Goal: Task Accomplishment & Management: Manage account settings

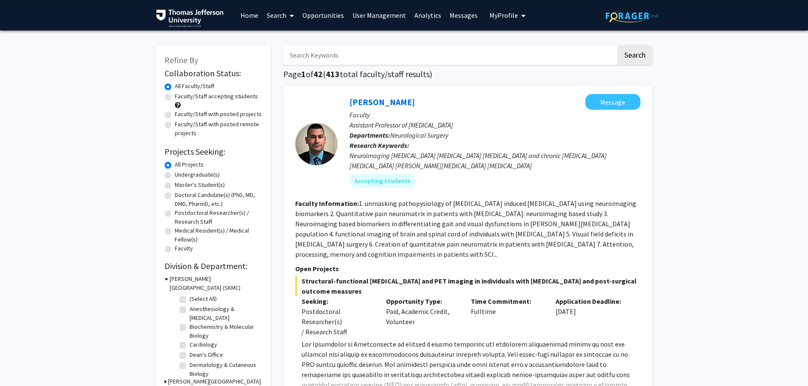
click at [354, 55] on input "Search Keywords" at bounding box center [449, 55] width 333 height 20
type input "[PERSON_NAME]"
click at [618, 45] on button "Search" at bounding box center [635, 55] width 35 height 20
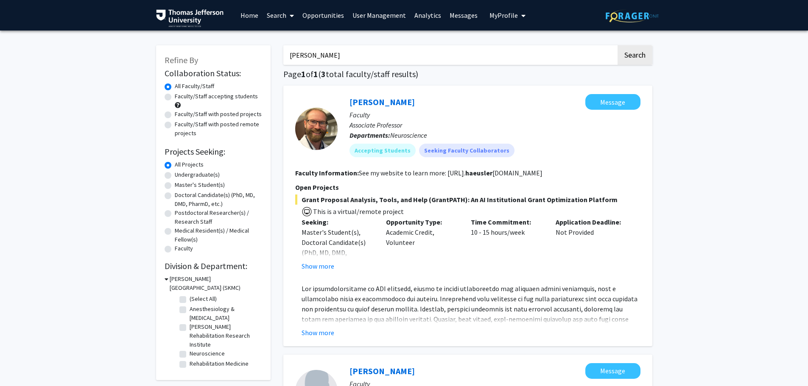
click at [322, 56] on input "[PERSON_NAME]" at bounding box center [449, 55] width 333 height 20
click at [241, 14] on link "Home" at bounding box center [249, 15] width 26 height 30
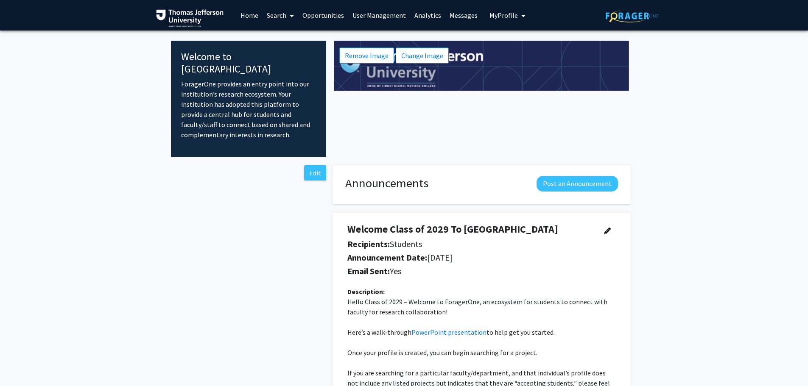
click at [323, 16] on link "Opportunities" at bounding box center [323, 15] width 50 height 30
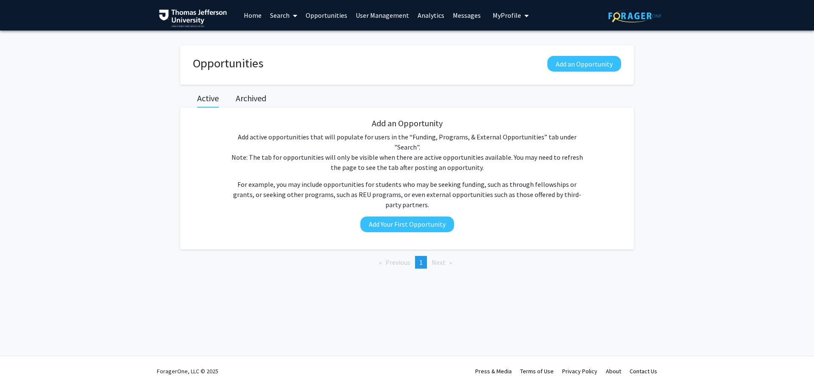
click at [285, 17] on link "Search" at bounding box center [284, 15] width 36 height 30
click at [306, 37] on span "Faculty/Staff" at bounding box center [297, 39] width 62 height 17
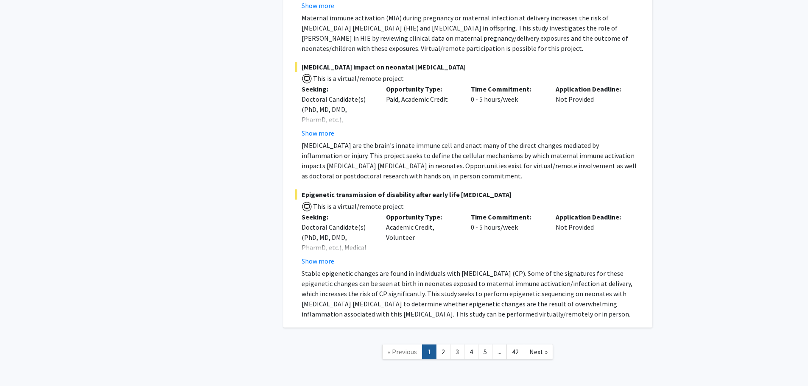
scroll to position [6099, 0]
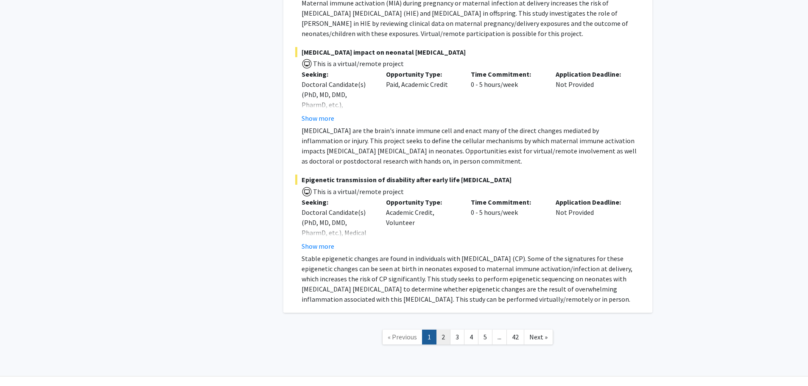
click at [444, 330] on link "2" at bounding box center [443, 337] width 14 height 15
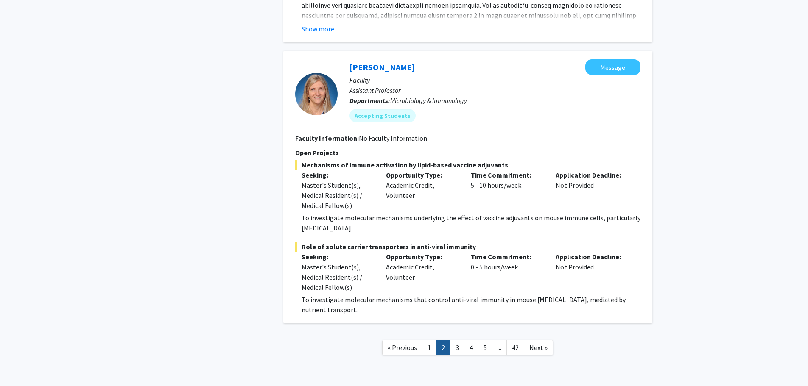
scroll to position [3489, 0]
click at [459, 340] on link "3" at bounding box center [457, 347] width 14 height 15
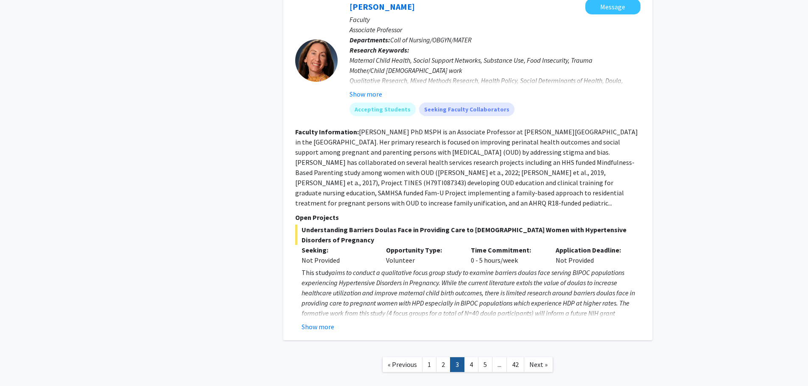
scroll to position [2685, 0]
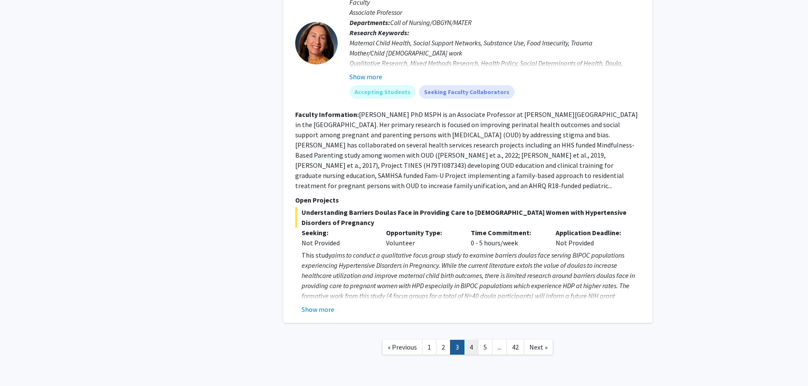
click at [470, 340] on link "4" at bounding box center [471, 347] width 14 height 15
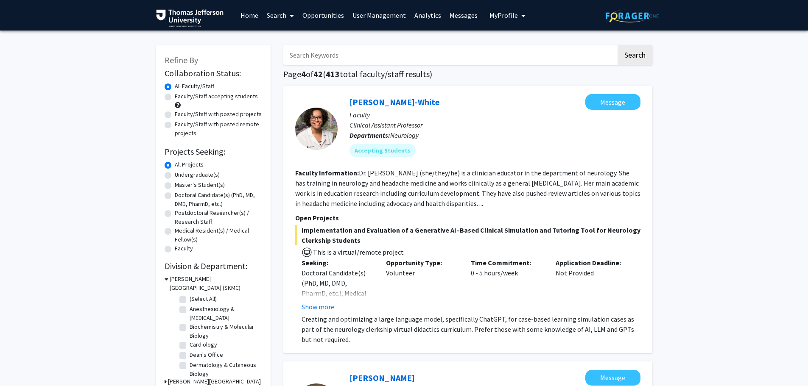
click at [490, 13] on span "My Profile" at bounding box center [504, 15] width 28 height 8
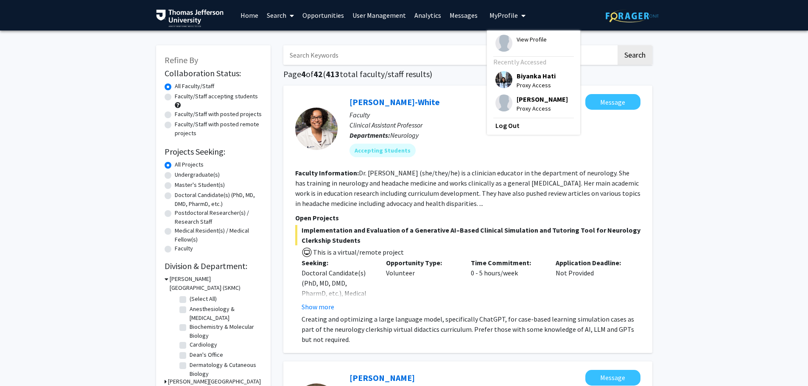
click at [528, 38] on span "View Profile" at bounding box center [532, 39] width 30 height 9
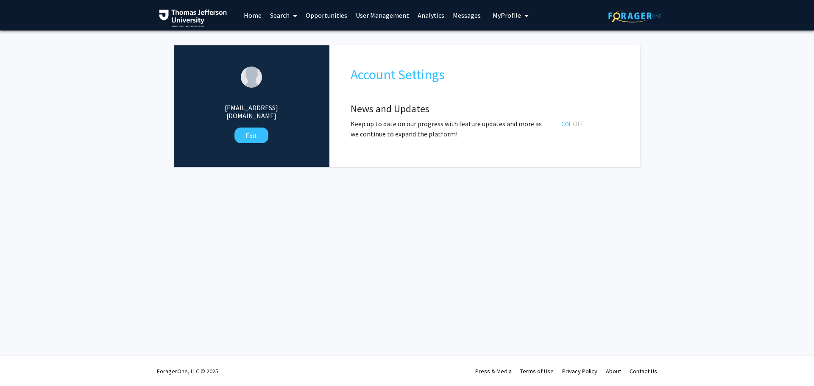
click at [505, 13] on span "My Profile" at bounding box center [507, 15] width 28 height 8
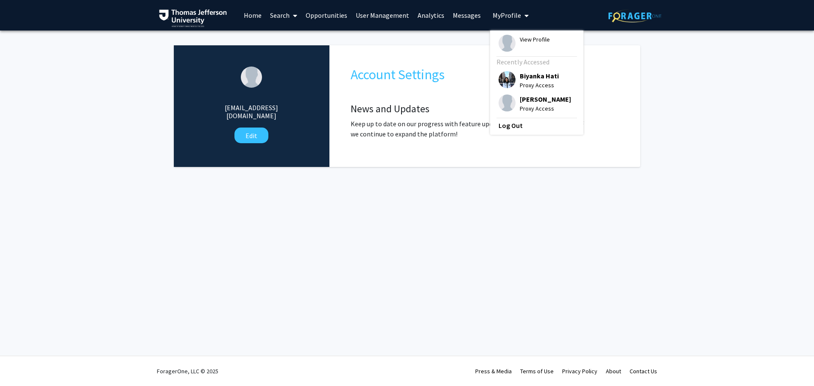
click at [415, 218] on div "Skip navigation Home Search Opportunities User Management Analytics Messages My…" at bounding box center [407, 193] width 814 height 386
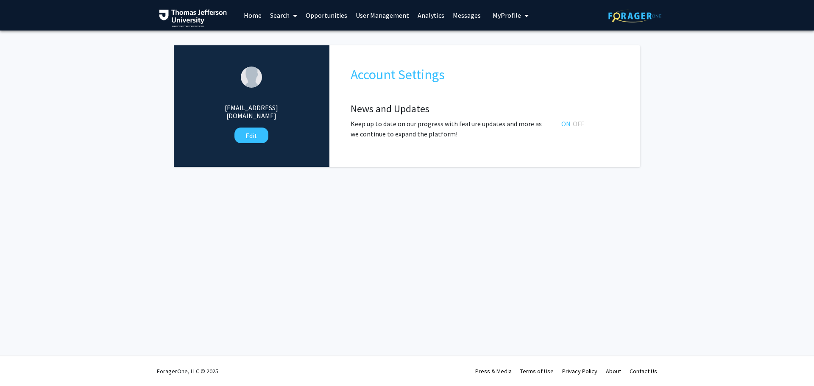
click at [383, 15] on link "User Management" at bounding box center [383, 15] width 62 height 30
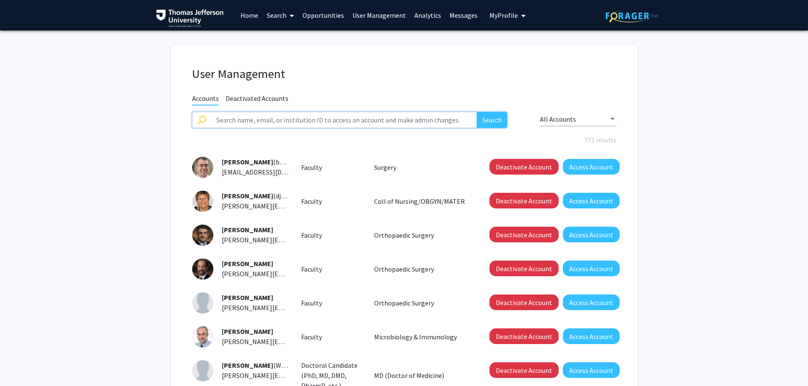
click at [282, 118] on input "text" at bounding box center [344, 120] width 266 height 16
type input "[PERSON_NAME]"
click at [477, 112] on button "Search" at bounding box center [492, 120] width 31 height 16
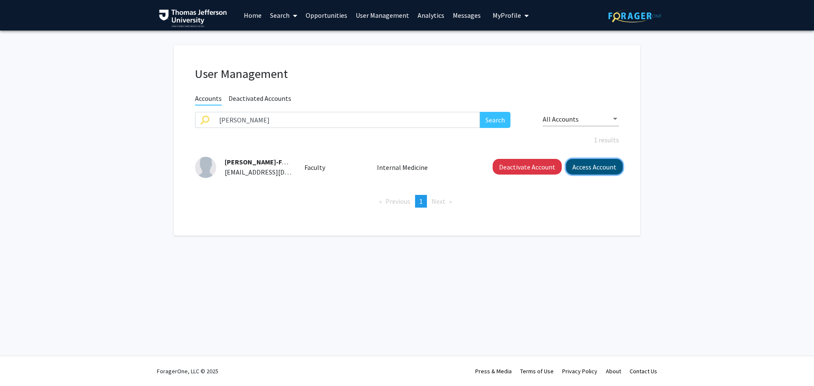
click at [612, 170] on button "Access Account" at bounding box center [594, 167] width 57 height 16
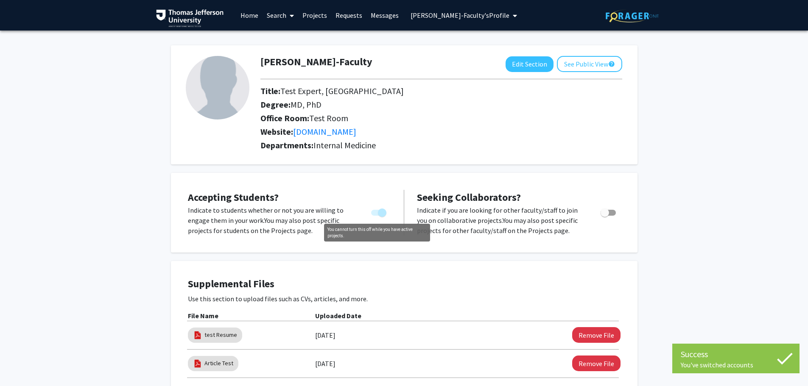
click at [378, 213] on span "You cannot turn this off while you have active projects." at bounding box center [382, 213] width 8 height 8
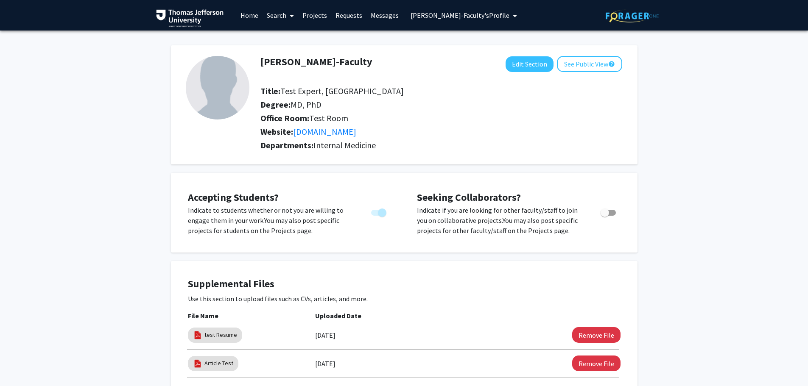
click at [379, 214] on span "You cannot turn this off while you have active projects." at bounding box center [382, 213] width 8 height 8
click at [312, 16] on link "Projects" at bounding box center [314, 15] width 33 height 30
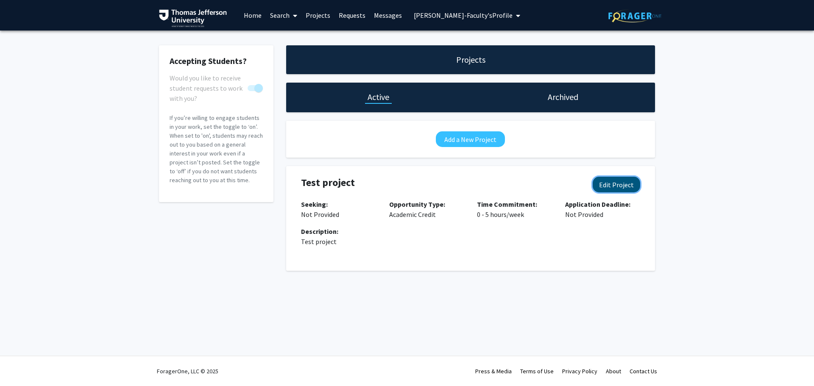
click at [621, 187] on button "Edit Project" at bounding box center [617, 185] width 48 height 16
select select "0 - 5"
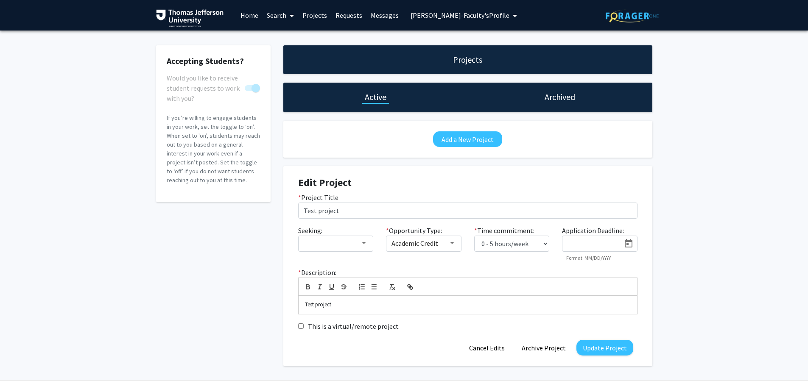
scroll to position [25, 0]
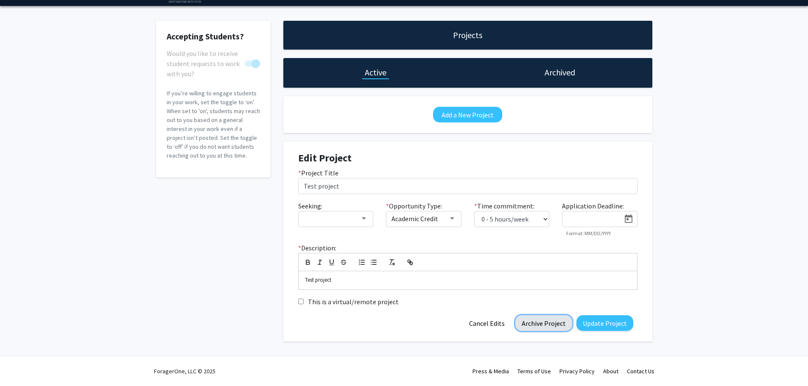
click at [544, 323] on button "Archive Project" at bounding box center [543, 324] width 57 height 16
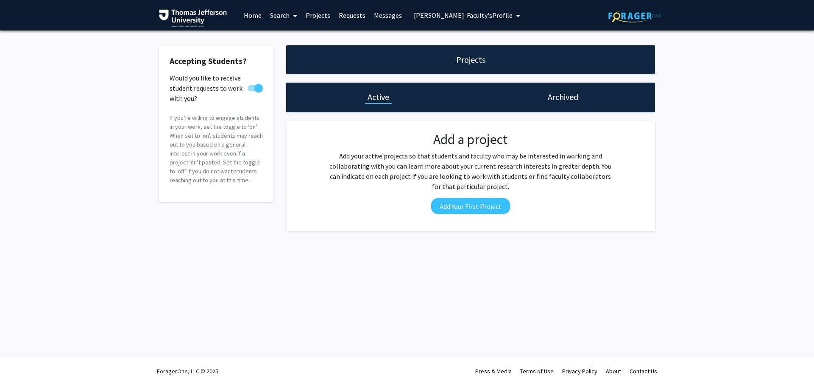
click at [254, 89] on span at bounding box center [255, 88] width 15 height 6
click at [252, 91] on input "Would you like to receive student requests to work with you?" at bounding box center [252, 91] width 0 height 0
checkbox input "false"
click at [469, 17] on span "[PERSON_NAME]-Faculty's Profile" at bounding box center [463, 15] width 99 height 8
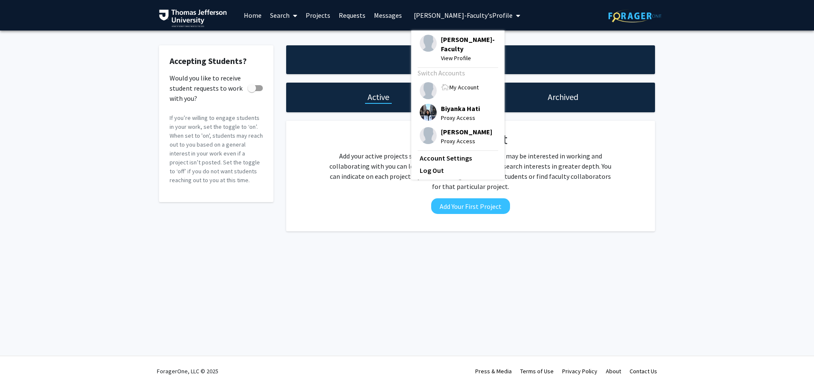
click at [453, 44] on span "[PERSON_NAME]-Faculty" at bounding box center [468, 44] width 55 height 19
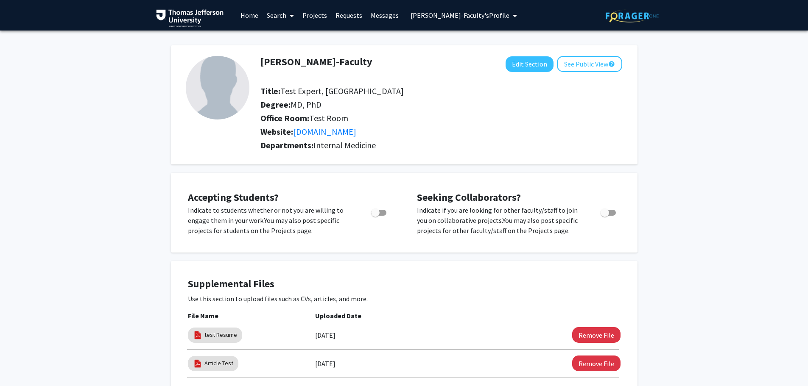
click at [456, 16] on span "[PERSON_NAME]-Faculty's Profile" at bounding box center [460, 15] width 99 height 8
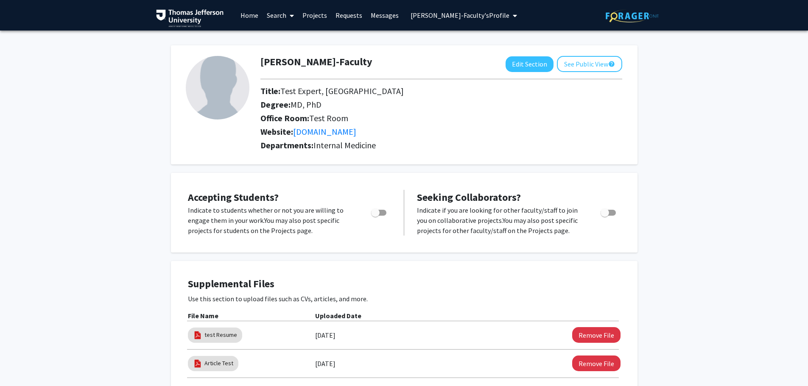
click at [448, 14] on span "[PERSON_NAME]-Faculty's Profile" at bounding box center [460, 15] width 99 height 8
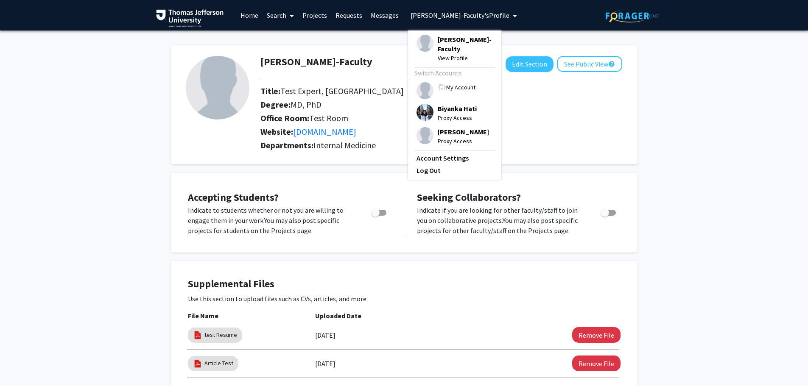
click at [455, 87] on span "My Account" at bounding box center [460, 88] width 29 height 8
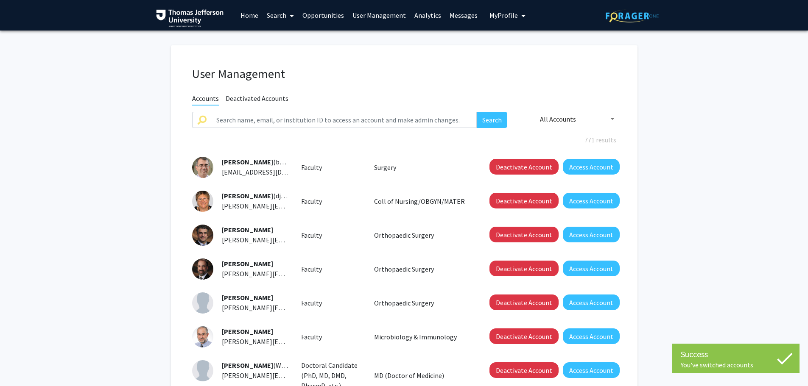
click at [495, 11] on span "My Profile" at bounding box center [504, 15] width 28 height 8
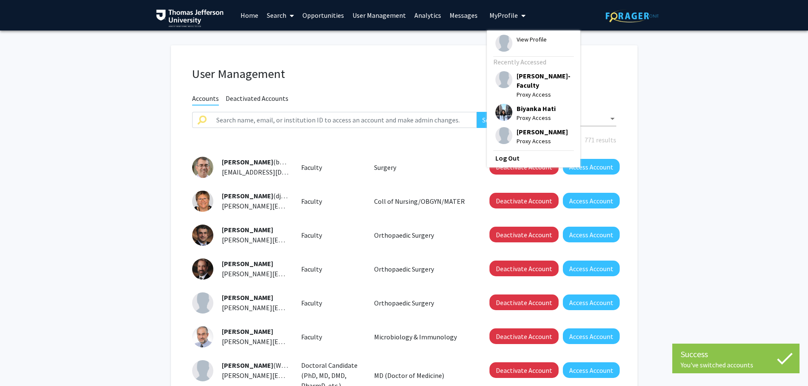
click at [256, 14] on link "Home" at bounding box center [249, 15] width 26 height 30
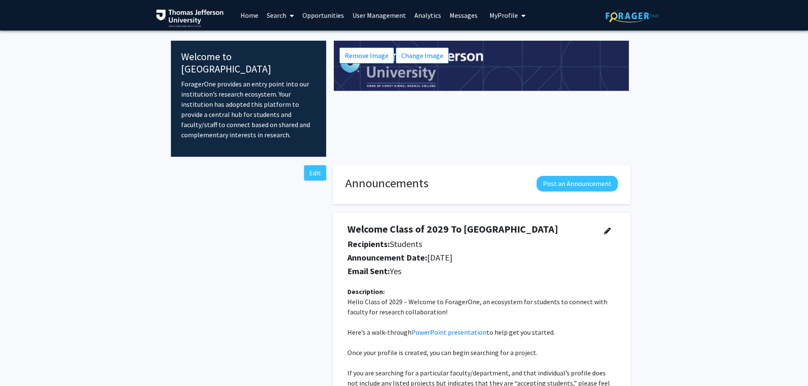
click at [279, 14] on link "Search" at bounding box center [281, 15] width 36 height 30
click at [297, 39] on span "Faculty/Staff" at bounding box center [294, 39] width 62 height 17
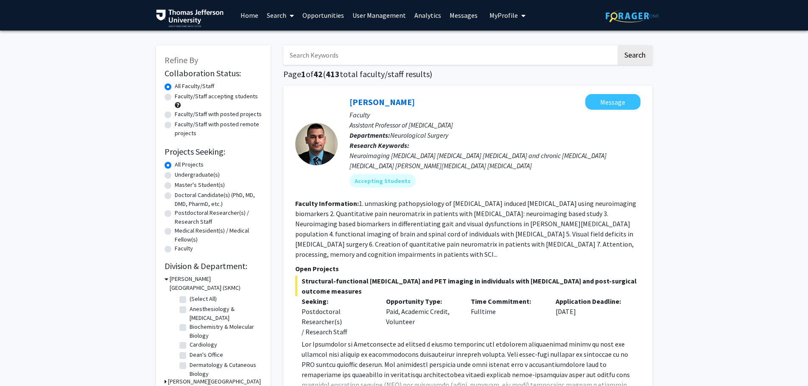
click at [315, 59] on input "Search Keywords" at bounding box center [449, 55] width 333 height 20
type input "[PERSON_NAME]"
click at [618, 45] on button "Search" at bounding box center [635, 55] width 35 height 20
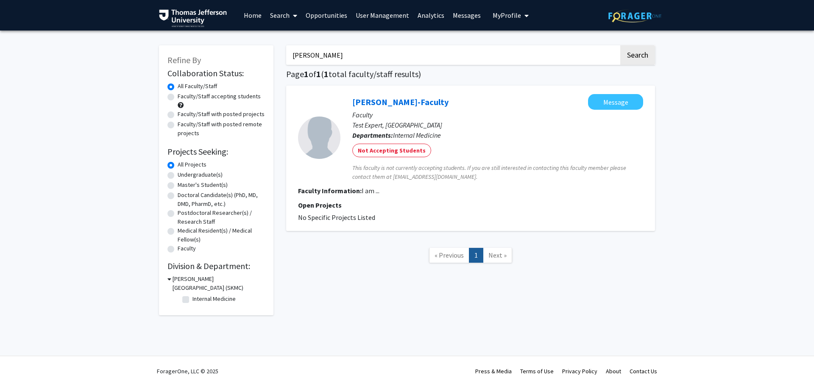
click at [340, 55] on input "[PERSON_NAME]" at bounding box center [452, 55] width 333 height 20
click at [632, 55] on button "Search" at bounding box center [638, 55] width 35 height 20
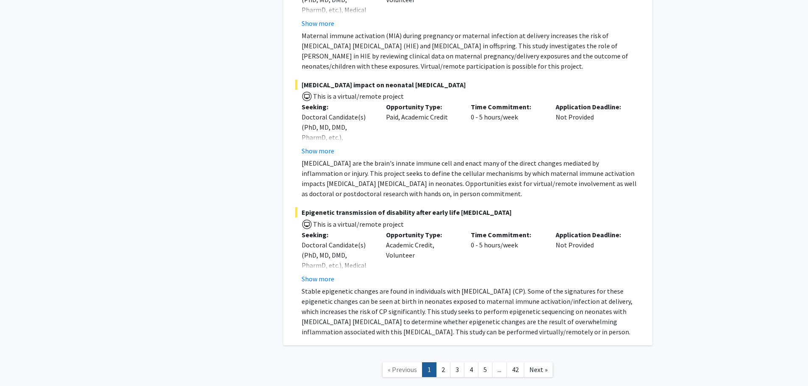
scroll to position [6099, 0]
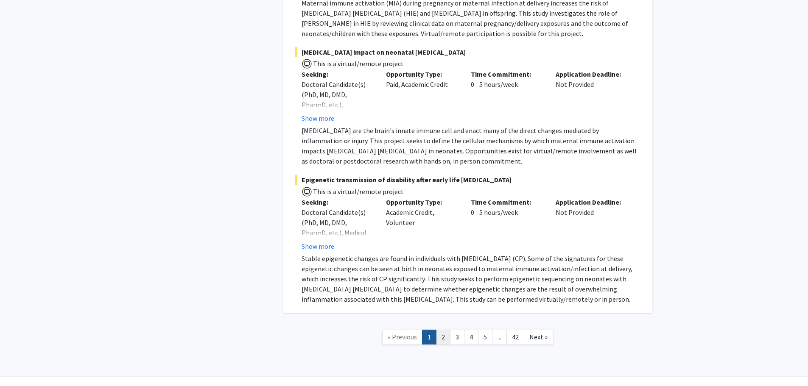
click at [441, 330] on link "2" at bounding box center [443, 337] width 14 height 15
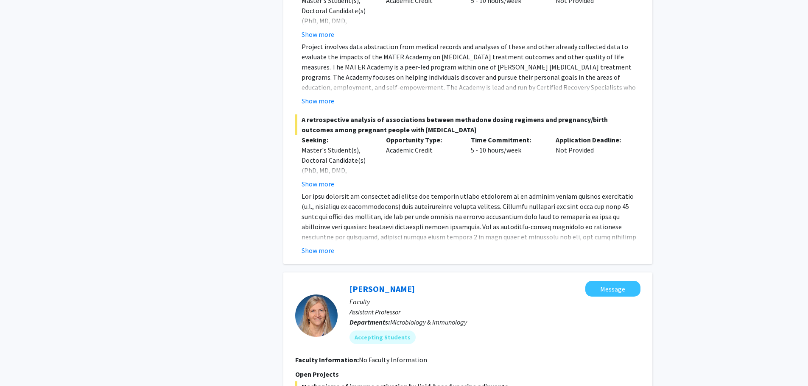
scroll to position [3489, 0]
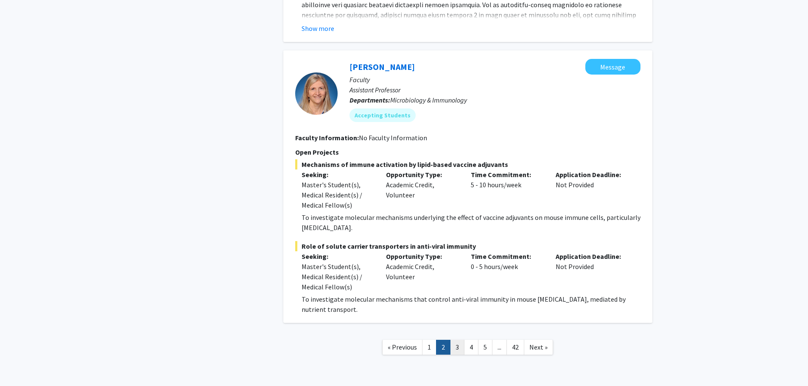
click at [456, 340] on link "3" at bounding box center [457, 347] width 14 height 15
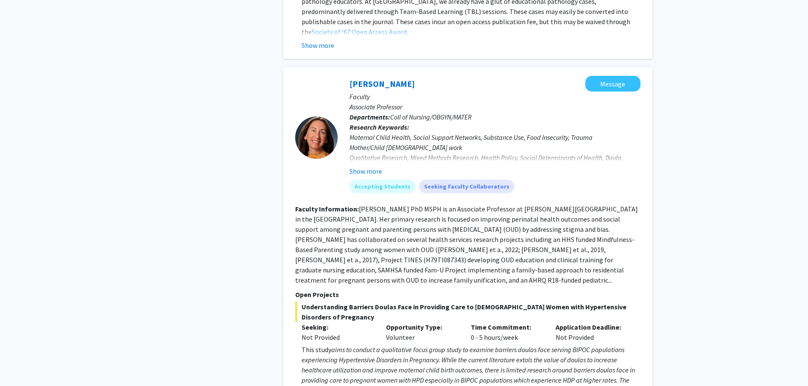
scroll to position [2685, 0]
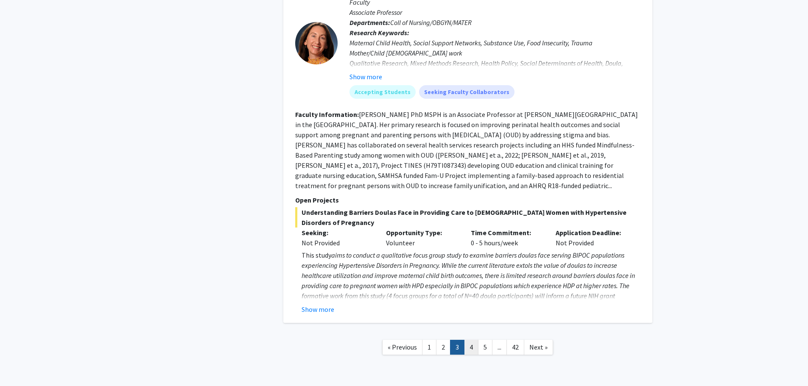
click at [474, 340] on link "4" at bounding box center [471, 347] width 14 height 15
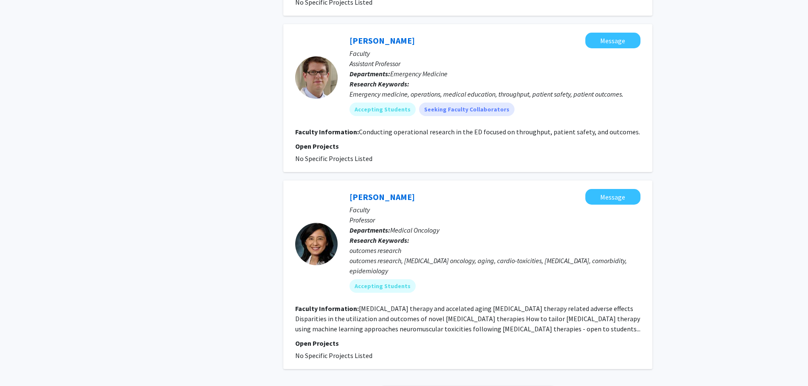
scroll to position [2058, 0]
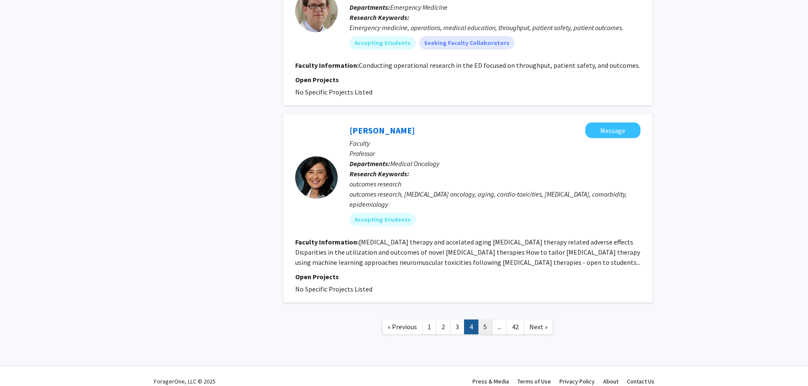
click at [485, 320] on link "5" at bounding box center [485, 327] width 14 height 15
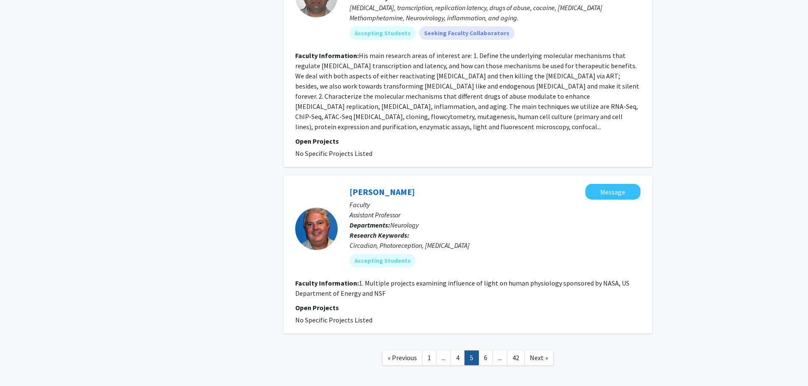
scroll to position [1852, 0]
click at [485, 350] on link "6" at bounding box center [485, 357] width 14 height 15
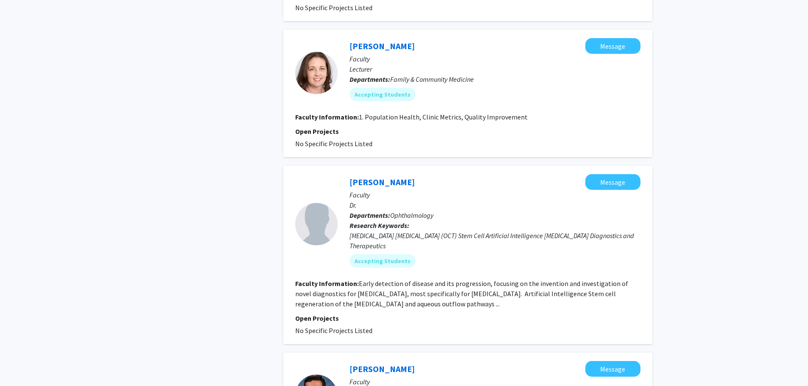
scroll to position [1482, 0]
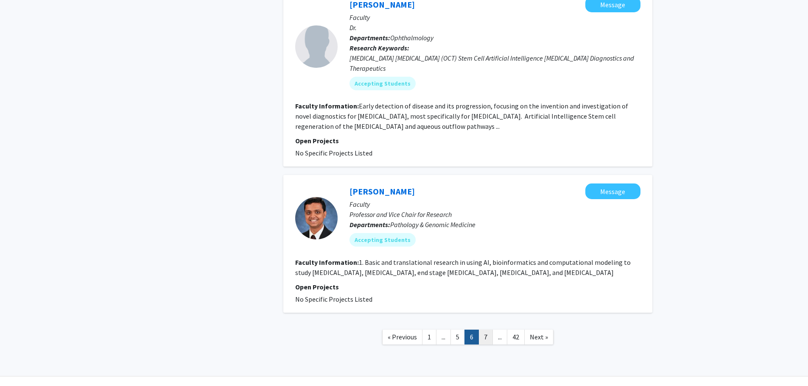
click at [482, 330] on link "7" at bounding box center [485, 337] width 14 height 15
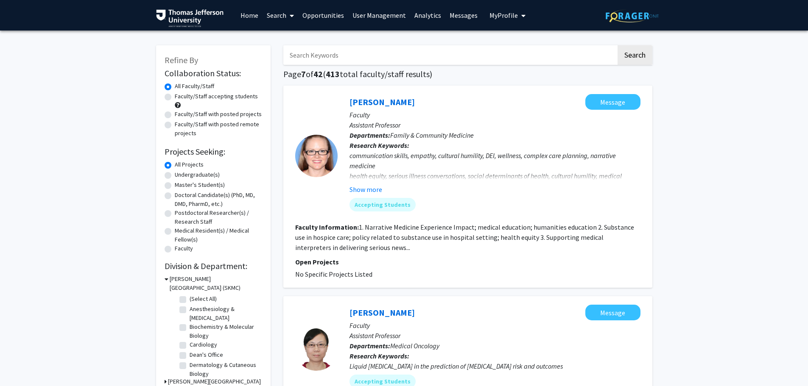
click at [243, 17] on link "Home" at bounding box center [249, 15] width 26 height 30
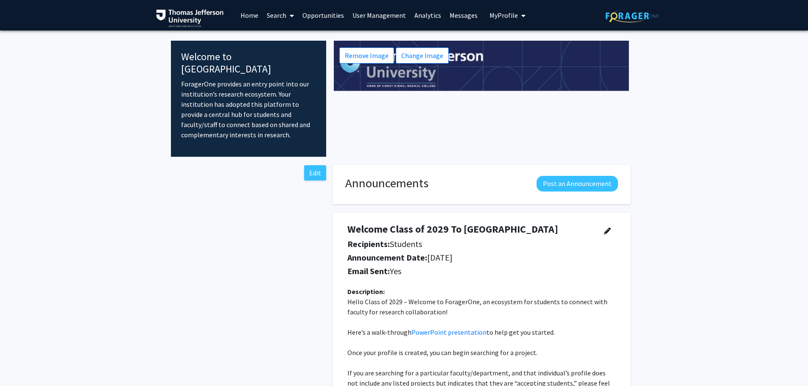
click at [423, 15] on link "Analytics" at bounding box center [427, 15] width 35 height 30
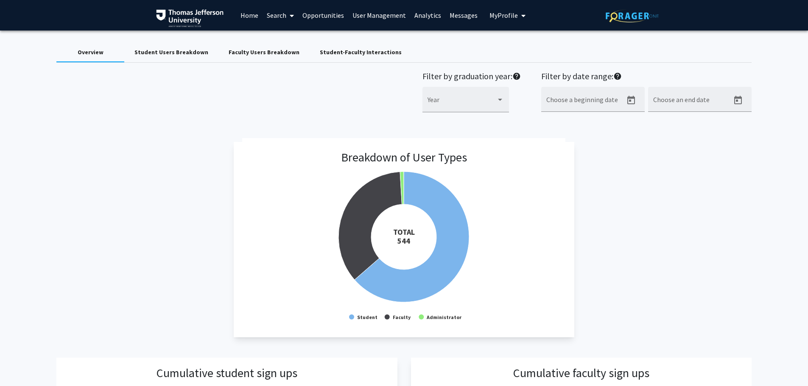
click at [156, 60] on div "Student Users Breakdown" at bounding box center [171, 52] width 94 height 20
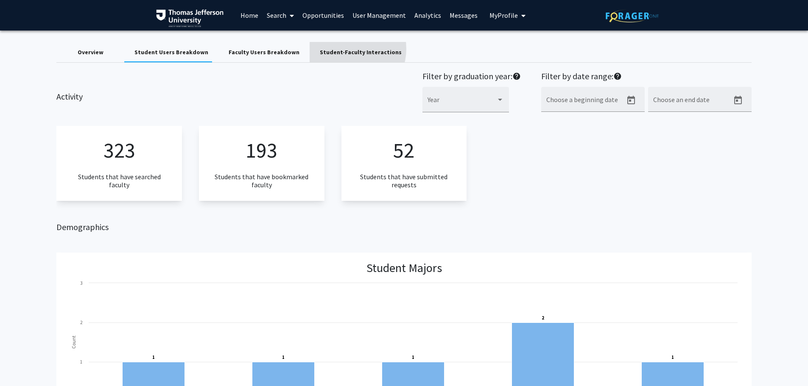
click at [335, 49] on div "Student-Faculty Interactions" at bounding box center [361, 52] width 82 height 9
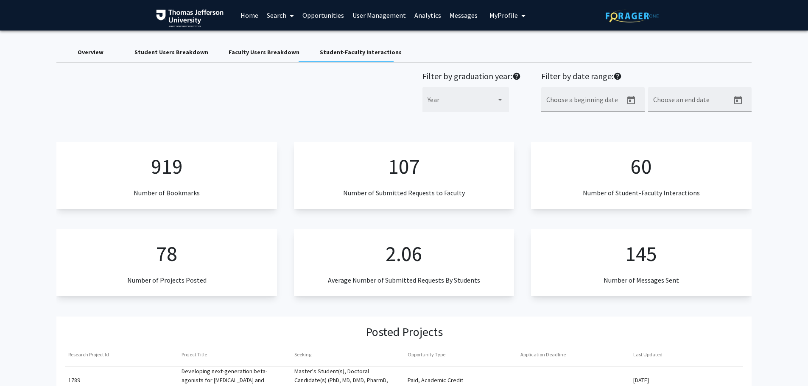
click at [96, 51] on div "Overview" at bounding box center [91, 52] width 26 height 9
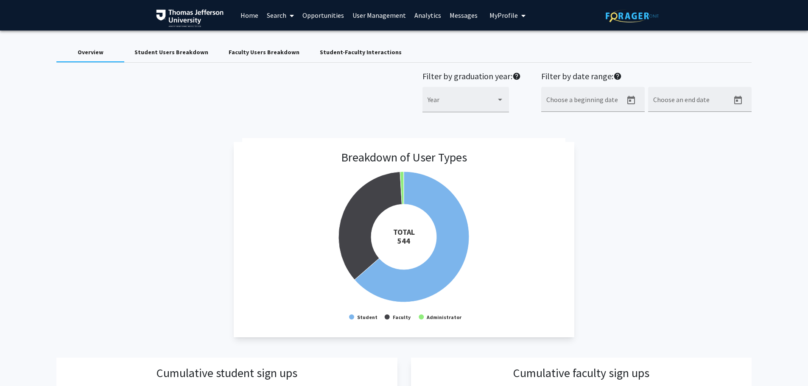
click at [180, 57] on div "Student Users Breakdown" at bounding box center [171, 52] width 94 height 20
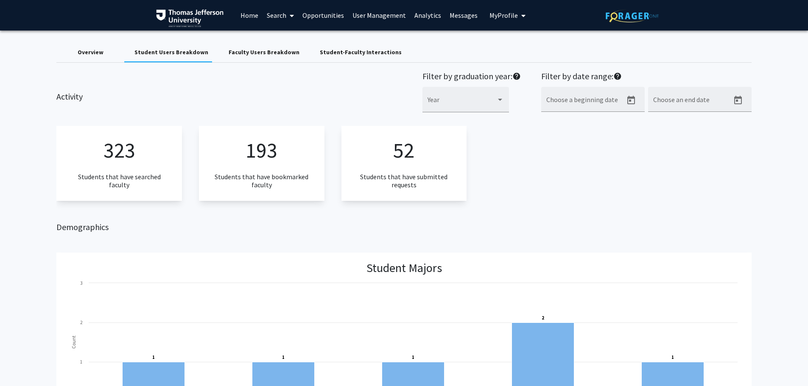
click at [244, 51] on div "Faculty Users Breakdown" at bounding box center [264, 52] width 71 height 9
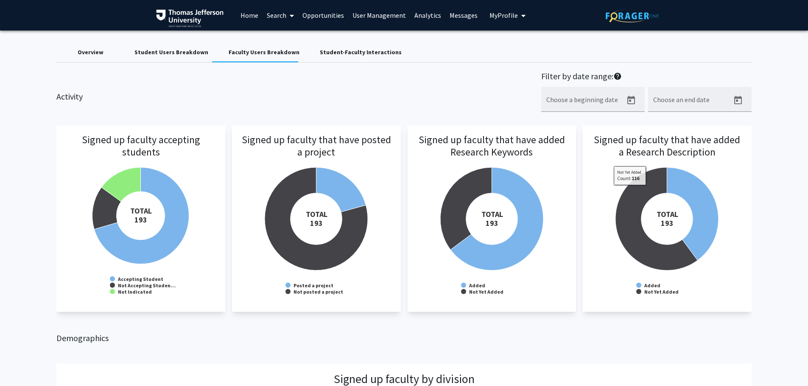
click at [334, 53] on div "Student-Faculty Interactions" at bounding box center [361, 52] width 82 height 9
